Goal: Transaction & Acquisition: Subscribe to service/newsletter

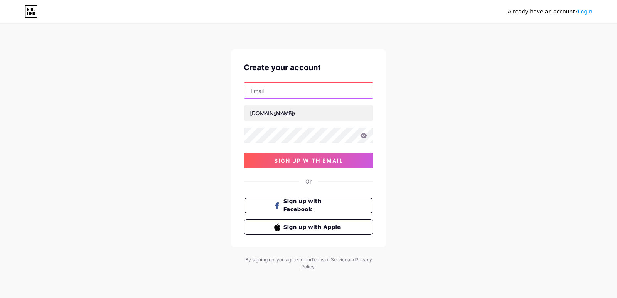
drag, startPoint x: 0, startPoint y: 0, endPoint x: 329, endPoint y: 95, distance: 341.9
click at [329, 95] on input "text" at bounding box center [308, 90] width 129 height 15
type input "[EMAIL_ADDRESS][DOMAIN_NAME]"
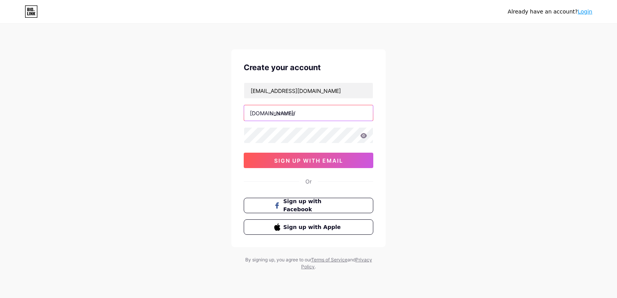
click at [295, 116] on input "text" at bounding box center [308, 112] width 129 height 15
paste input "vimokshatattos"
type input "vimokshatattos"
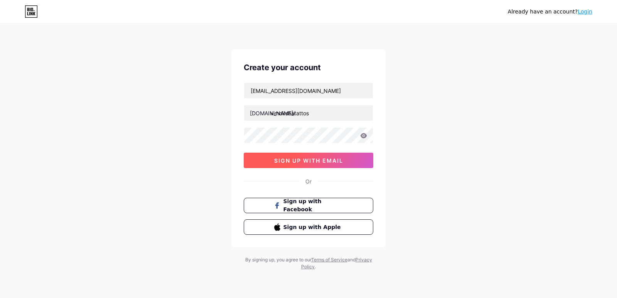
click at [303, 158] on span "sign up with email" at bounding box center [308, 160] width 69 height 7
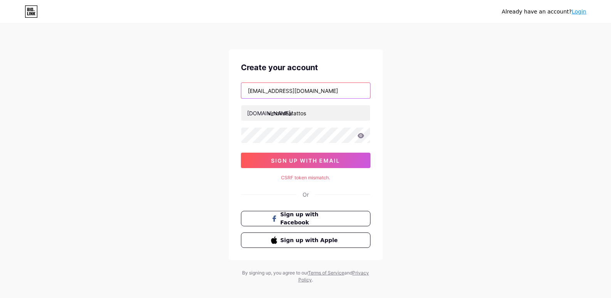
click at [337, 91] on input "[EMAIL_ADDRESS][DOMAIN_NAME]" at bounding box center [305, 90] width 129 height 15
click at [295, 92] on input "[EMAIL_ADDRESS][DOMAIN_NAME]" at bounding box center [305, 90] width 129 height 15
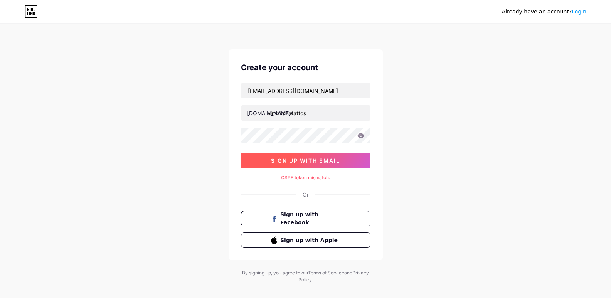
click at [315, 162] on span "sign up with email" at bounding box center [305, 160] width 69 height 7
click at [350, 160] on button "sign up with email" at bounding box center [306, 160] width 130 height 15
click at [584, 13] on link "Login" at bounding box center [579, 11] width 15 height 6
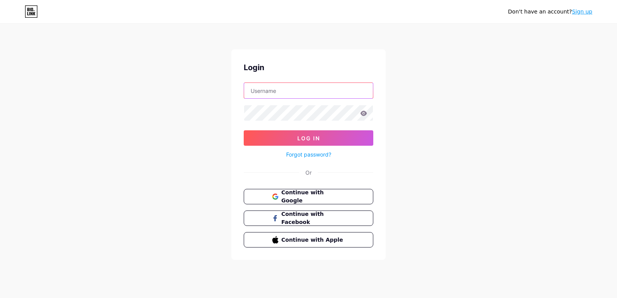
type input "[EMAIL_ADDRESS][DOMAIN_NAME]"
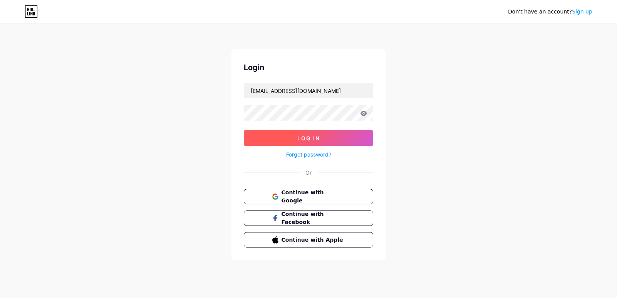
click at [316, 137] on span "Log In" at bounding box center [308, 138] width 23 height 7
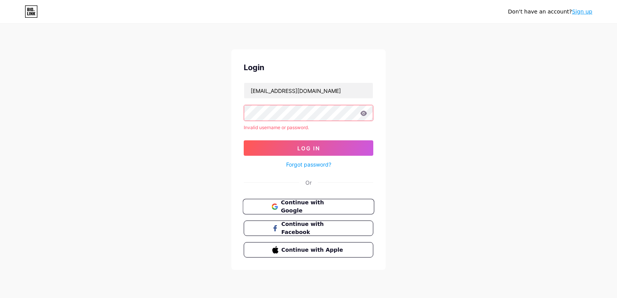
click at [305, 207] on span "Continue with Google" at bounding box center [313, 207] width 64 height 17
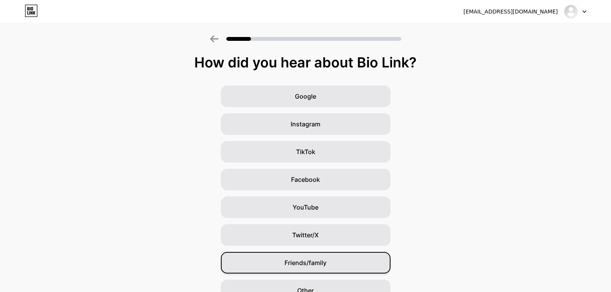
scroll to position [39, 0]
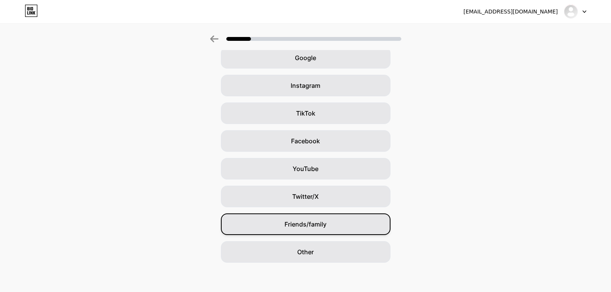
click at [334, 226] on div "Friends/family" at bounding box center [306, 225] width 170 height 22
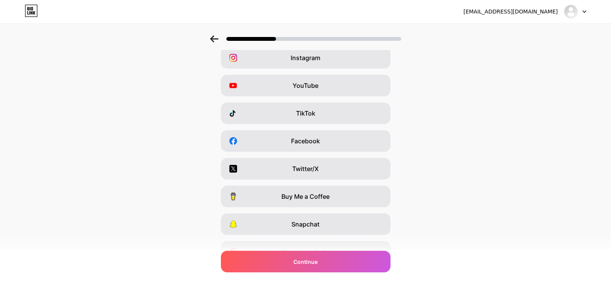
scroll to position [0, 0]
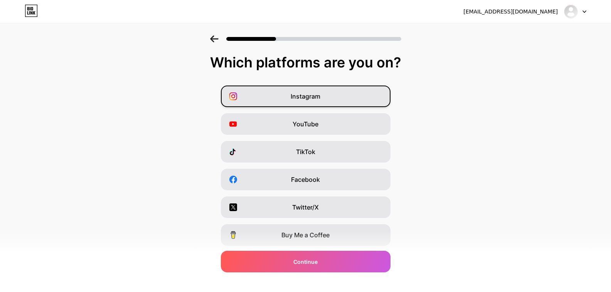
click at [349, 100] on div "Instagram" at bounding box center [306, 97] width 170 height 22
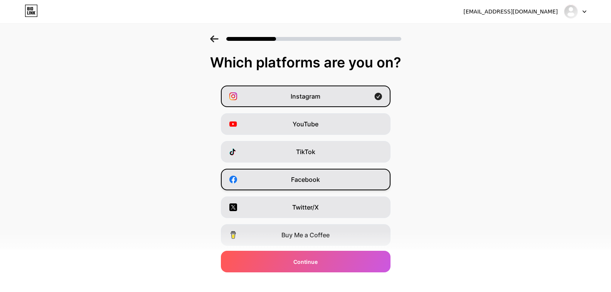
click at [342, 170] on div "Facebook" at bounding box center [306, 180] width 170 height 22
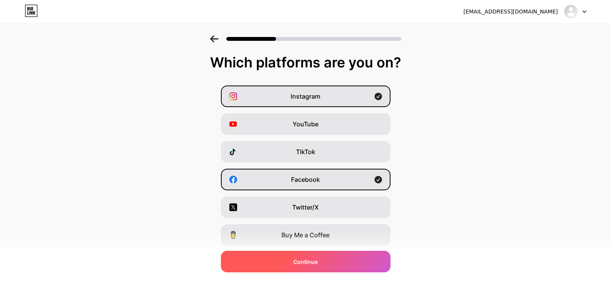
click at [324, 260] on div "Continue" at bounding box center [306, 262] width 170 height 22
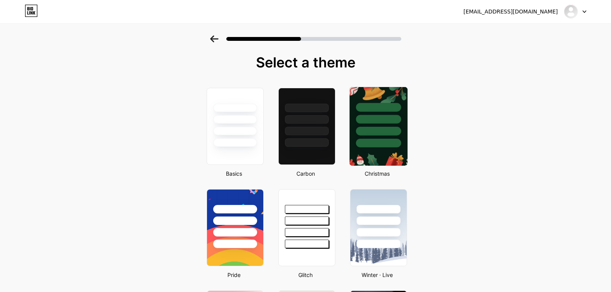
click at [357, 135] on div at bounding box center [378, 117] width 58 height 61
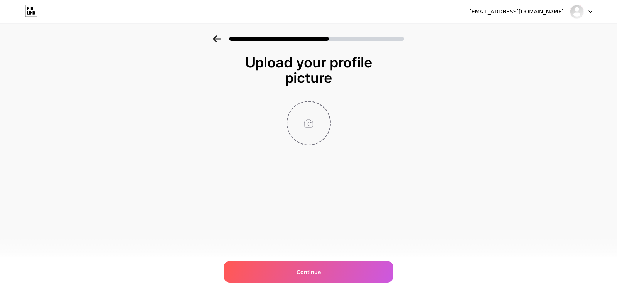
click at [311, 119] on input "file" at bounding box center [308, 123] width 43 height 43
type input "C:\fakepath\Vimoksha Tattoos.png"
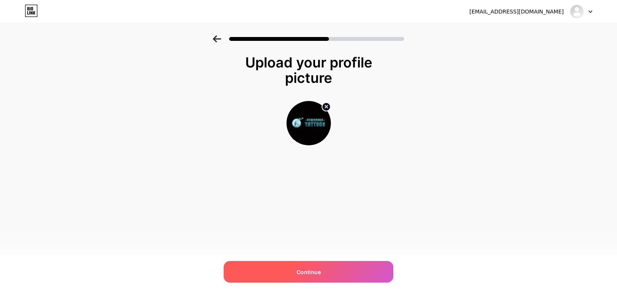
click at [297, 275] on span "Continue" at bounding box center [309, 272] width 24 height 8
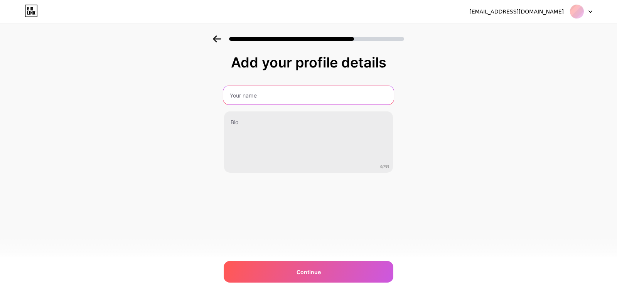
click at [303, 100] on input "text" at bounding box center [308, 95] width 170 height 19
type input "Vimoksha Tattoos"
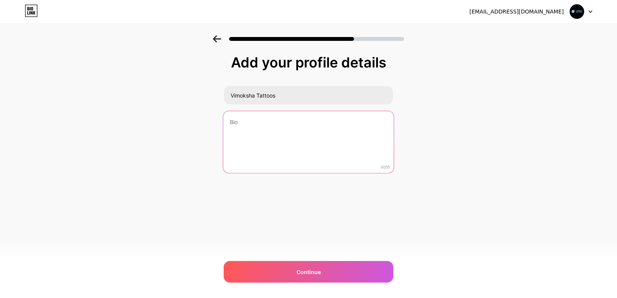
click at [292, 123] on textarea at bounding box center [308, 142] width 170 height 63
paste textarea "[PERSON_NAME] is the proud choice for the best tattoo artist in [GEOGRAPHIC_DAT…"
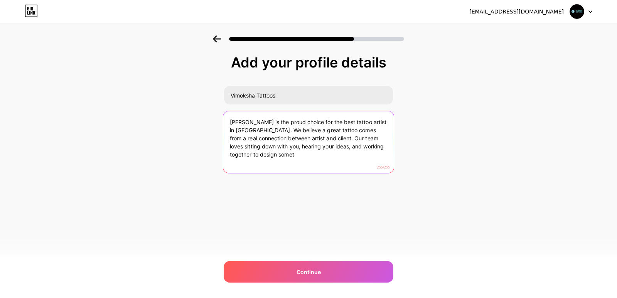
drag, startPoint x: 254, startPoint y: 155, endPoint x: 301, endPoint y: 156, distance: 47.5
click at [301, 156] on textarea "[PERSON_NAME] is the proud choice for the best tattoo artist in [GEOGRAPHIC_DAT…" at bounding box center [308, 142] width 170 height 63
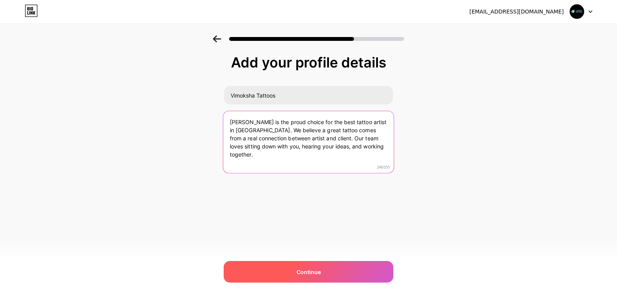
type textarea "[PERSON_NAME] is the proud choice for the best tattoo artist in [GEOGRAPHIC_DAT…"
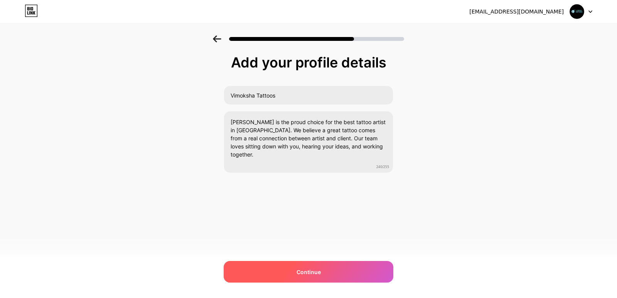
click at [303, 267] on div "Continue" at bounding box center [309, 272] width 170 height 22
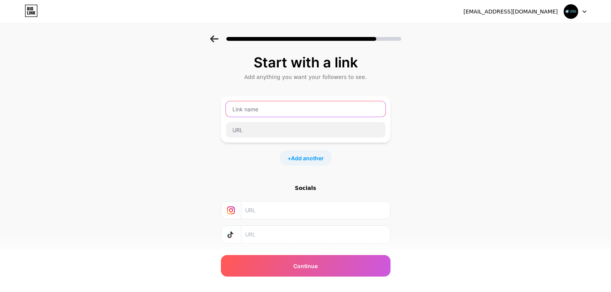
click at [292, 113] on input "text" at bounding box center [306, 108] width 160 height 15
paste input "Vimoksha Tattoos"
type input "Vimoksha Tattoos"
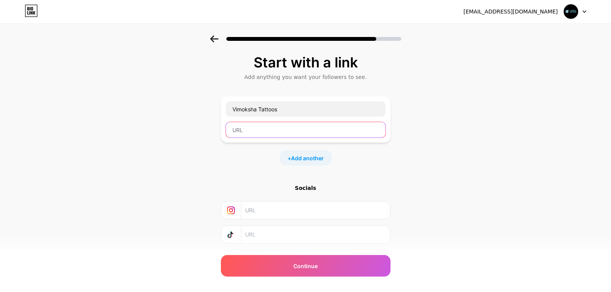
click at [278, 132] on input "text" at bounding box center [306, 129] width 160 height 15
paste input "[URL][DOMAIN_NAME]"
type input "[URL][DOMAIN_NAME]"
click at [290, 206] on input "text" at bounding box center [315, 210] width 140 height 17
paste input "[URL][DOMAIN_NAME]"
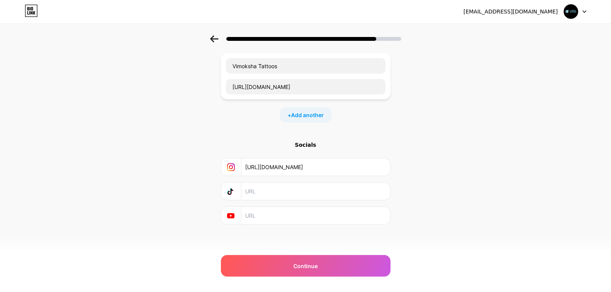
scroll to position [45, 0]
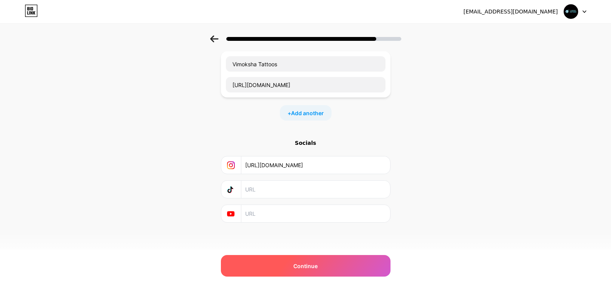
type input "[URL][DOMAIN_NAME]"
click at [286, 269] on div "Continue" at bounding box center [306, 266] width 170 height 22
click at [327, 266] on div "Continue" at bounding box center [306, 266] width 170 height 22
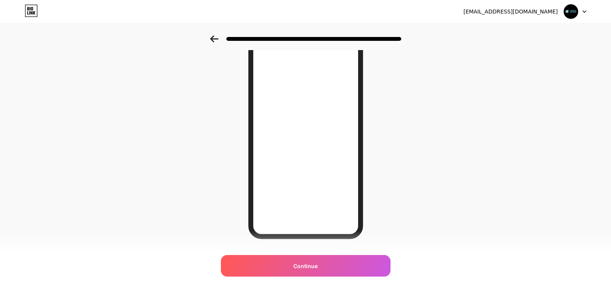
scroll to position [77, 0]
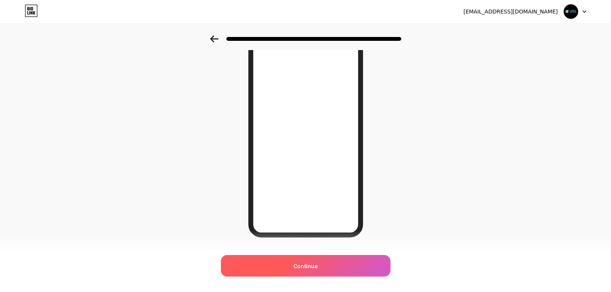
click at [362, 263] on div "Continue" at bounding box center [306, 266] width 170 height 22
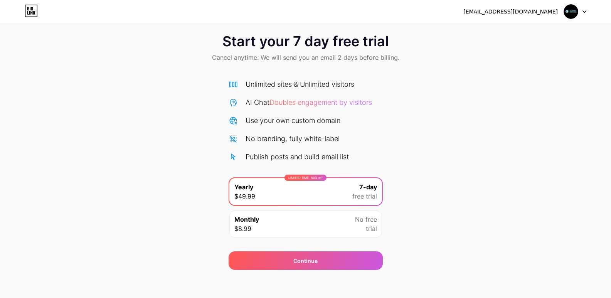
scroll to position [12, 0]
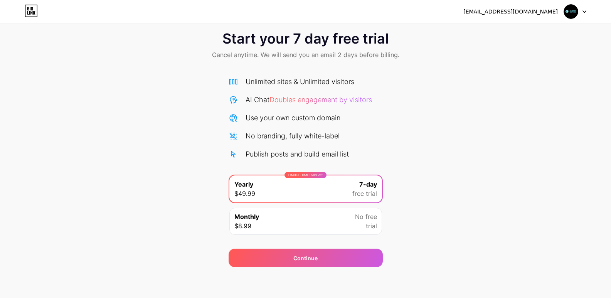
click at [306, 292] on div "[EMAIL_ADDRESS][DOMAIN_NAME] Logout Link Copied Start your 7 day free trial Can…" at bounding box center [305, 143] width 611 height 310
click at [573, 7] on img at bounding box center [571, 11] width 15 height 15
click at [584, 9] on div at bounding box center [575, 12] width 22 height 14
click at [569, 10] on img at bounding box center [571, 11] width 15 height 15
drag, startPoint x: 545, startPoint y: 10, endPoint x: 516, endPoint y: 14, distance: 28.8
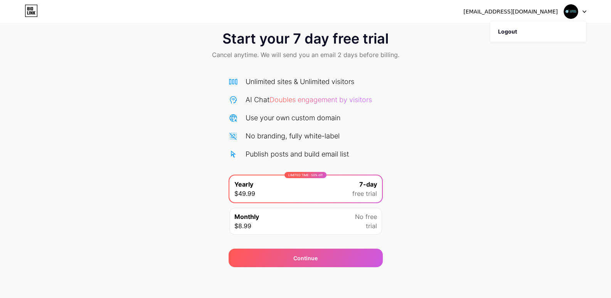
click at [540, 10] on div "[EMAIL_ADDRESS][DOMAIN_NAME]" at bounding box center [510, 12] width 94 height 8
click at [496, 15] on div "[EMAIL_ADDRESS][DOMAIN_NAME]" at bounding box center [510, 12] width 94 height 8
click at [485, 15] on div "[EMAIL_ADDRESS][DOMAIN_NAME]" at bounding box center [510, 12] width 94 height 8
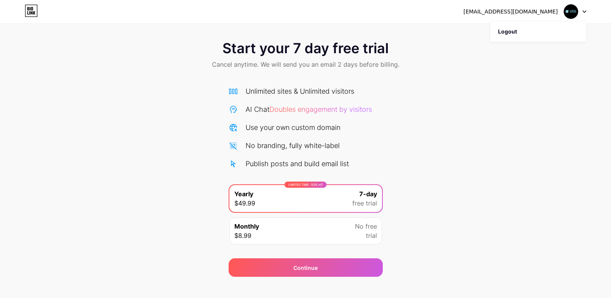
scroll to position [0, 0]
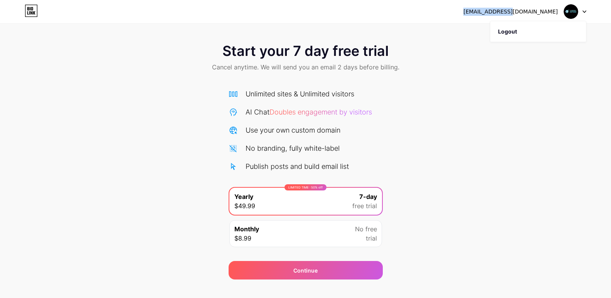
drag, startPoint x: 481, startPoint y: 11, endPoint x: 520, endPoint y: 12, distance: 39.3
click at [520, 12] on div "[EMAIL_ADDRESS][DOMAIN_NAME]" at bounding box center [510, 12] width 94 height 8
copy div "vimokshatattoos"
click at [585, 11] on icon at bounding box center [585, 11] width 4 height 3
click at [574, 8] on img at bounding box center [571, 11] width 15 height 15
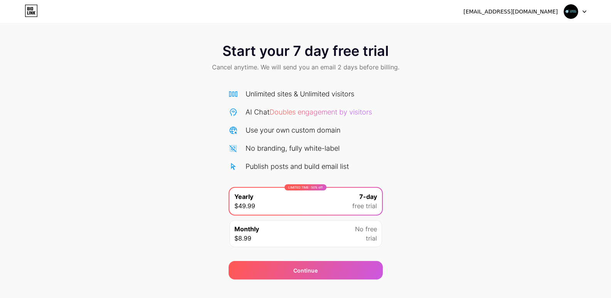
click at [574, 8] on img at bounding box center [571, 11] width 15 height 15
drag, startPoint x: 574, startPoint y: 8, endPoint x: 473, endPoint y: 31, distance: 103.3
click at [474, 33] on div "Start your 7 day free trial Cancel anytime. We will send you an email 2 days be…" at bounding box center [305, 140] width 611 height 280
click at [490, 10] on div "[EMAIL_ADDRESS][DOMAIN_NAME]" at bounding box center [510, 12] width 94 height 8
drag, startPoint x: 491, startPoint y: 11, endPoint x: 543, endPoint y: 13, distance: 51.4
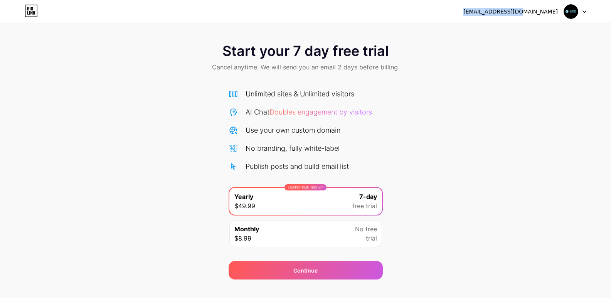
click at [497, 12] on div "[EMAIL_ADDRESS][DOMAIN_NAME]" at bounding box center [510, 12] width 94 height 8
click at [545, 14] on div "[EMAIL_ADDRESS][DOMAIN_NAME]" at bounding box center [510, 12] width 94 height 8
click at [517, 47] on div "Start your 7 day free trial Cancel anytime. We will send you an email 2 days be…" at bounding box center [305, 57] width 611 height 45
drag, startPoint x: 54, startPoint y: 39, endPoint x: 54, endPoint y: 62, distance: 22.8
click at [52, 46] on div "Start your 7 day free trial Cancel anytime. We will send you an email 2 days be…" at bounding box center [305, 140] width 611 height 280
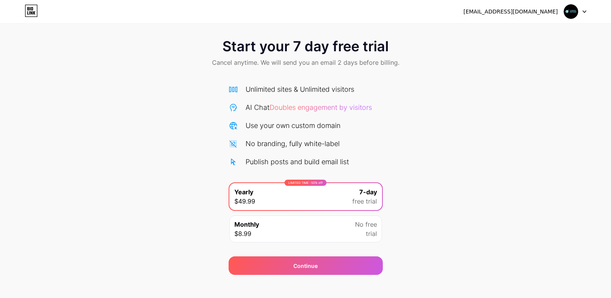
scroll to position [12, 0]
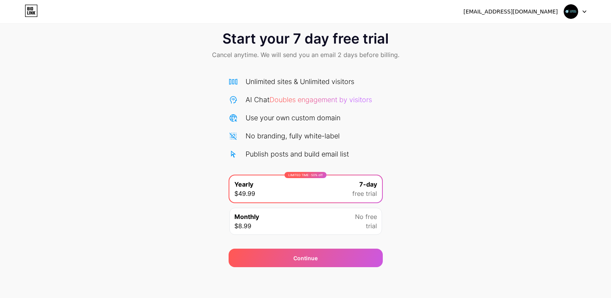
click at [376, 166] on div "Unlimited sites & Unlimited visitors AI Chat Doubles engagement by visitors Use…" at bounding box center [306, 157] width 154 height 163
drag, startPoint x: 332, startPoint y: 163, endPoint x: 329, endPoint y: 204, distance: 41.0
click at [329, 174] on div "Unlimited sites & Unlimited visitors AI Chat Doubles engagement by visitors Use…" at bounding box center [306, 157] width 154 height 163
click at [332, 216] on div "Monthly $8.99 No free trial" at bounding box center [305, 221] width 153 height 27
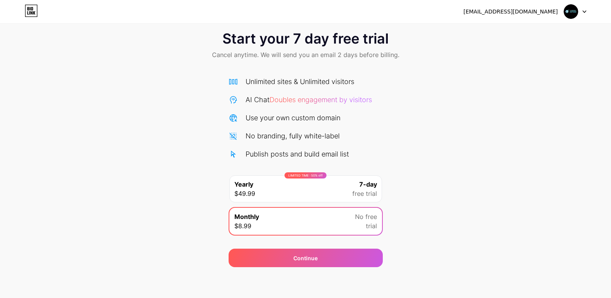
click at [329, 180] on div "LIMITED TIME : 50% off Yearly $49.99 7-day free trial" at bounding box center [305, 188] width 153 height 27
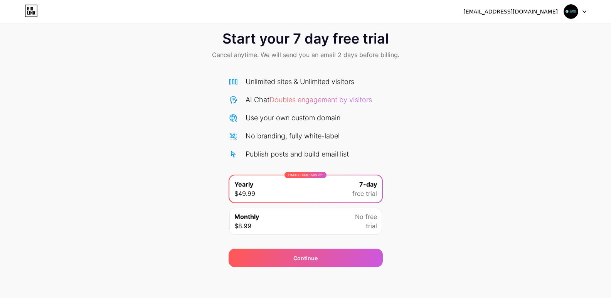
click at [321, 216] on div "Monthly $8.99 No free trial" at bounding box center [305, 221] width 153 height 27
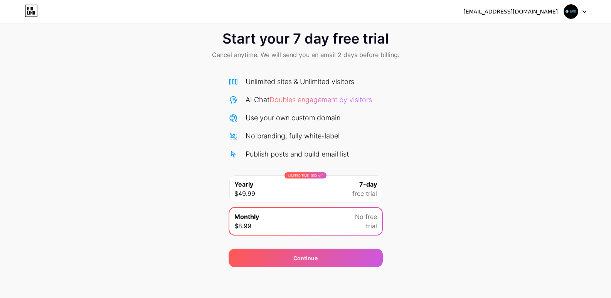
click at [340, 177] on div "LIMITED TIME : 50% off Yearly $49.99 7-day free trial" at bounding box center [305, 188] width 153 height 27
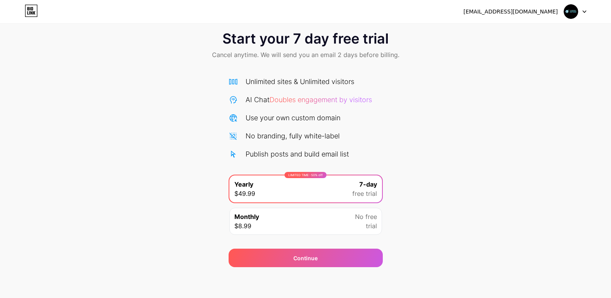
click at [436, 108] on div "Start your 7 day free trial Cancel anytime. We will send you an email 2 days be…" at bounding box center [305, 145] width 611 height 244
